Goal: Book appointment/travel/reservation

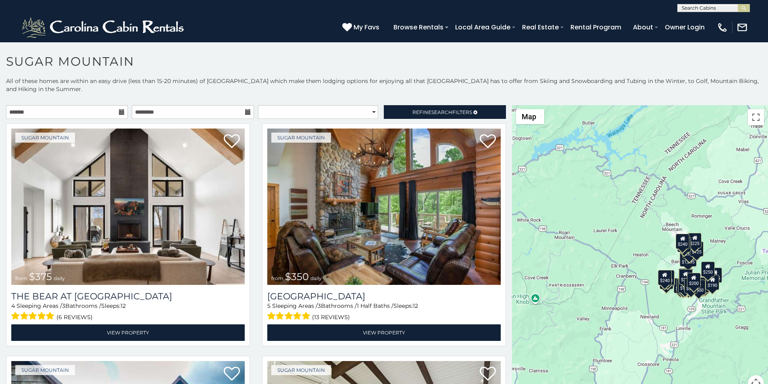
scroll to position [17, 0]
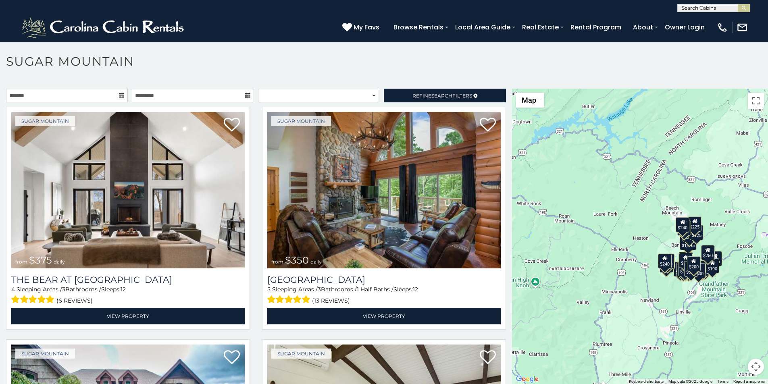
click at [264, 382] on p at bounding box center [384, 241] width 768 height 304
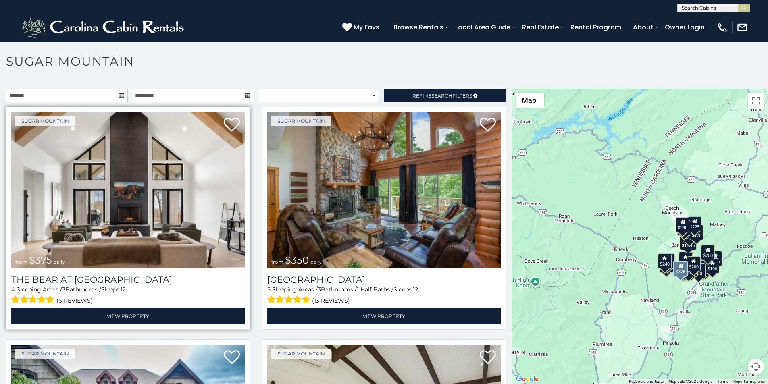
click at [57, 133] on img at bounding box center [127, 190] width 233 height 156
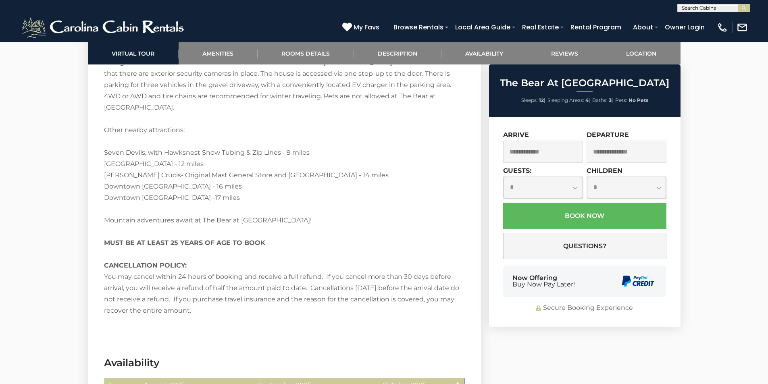
scroll to position [1613, 0]
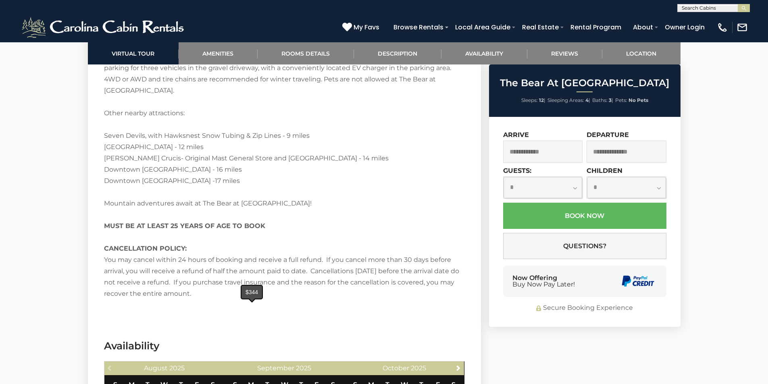
type input "**********"
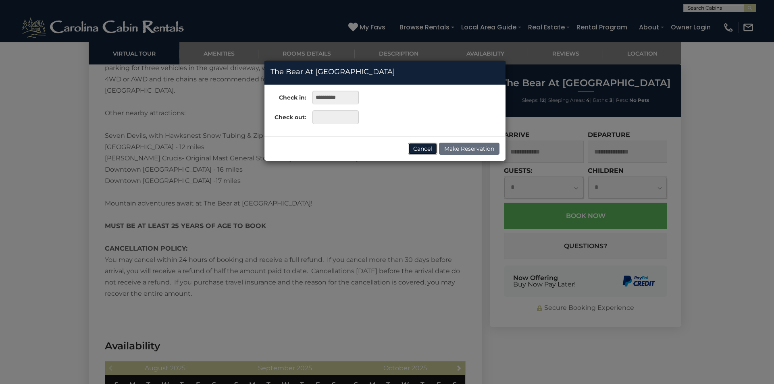
click at [423, 148] on button "Cancel" at bounding box center [422, 149] width 29 height 12
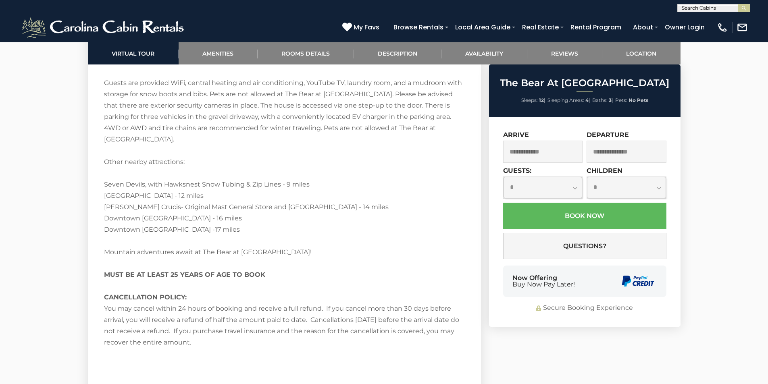
scroll to position [1394, 0]
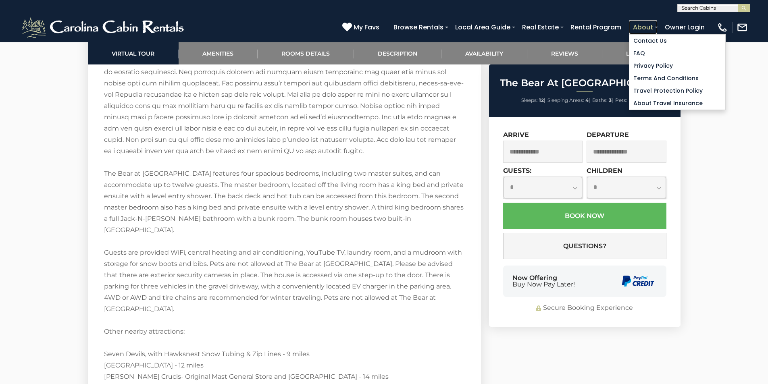
click at [657, 23] on link "About" at bounding box center [643, 27] width 28 height 14
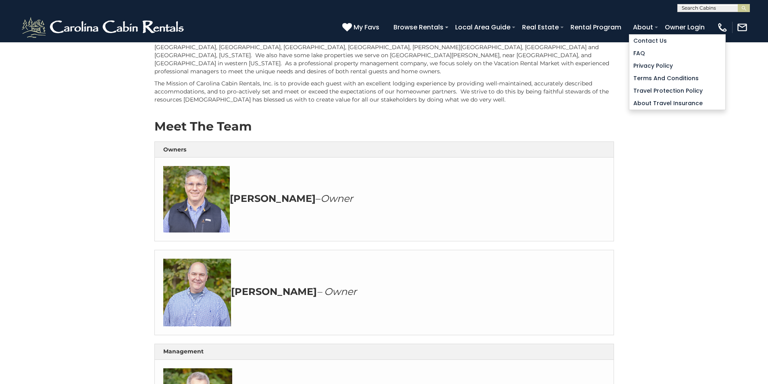
scroll to position [67, 0]
